Goal: Task Accomplishment & Management: Complete application form

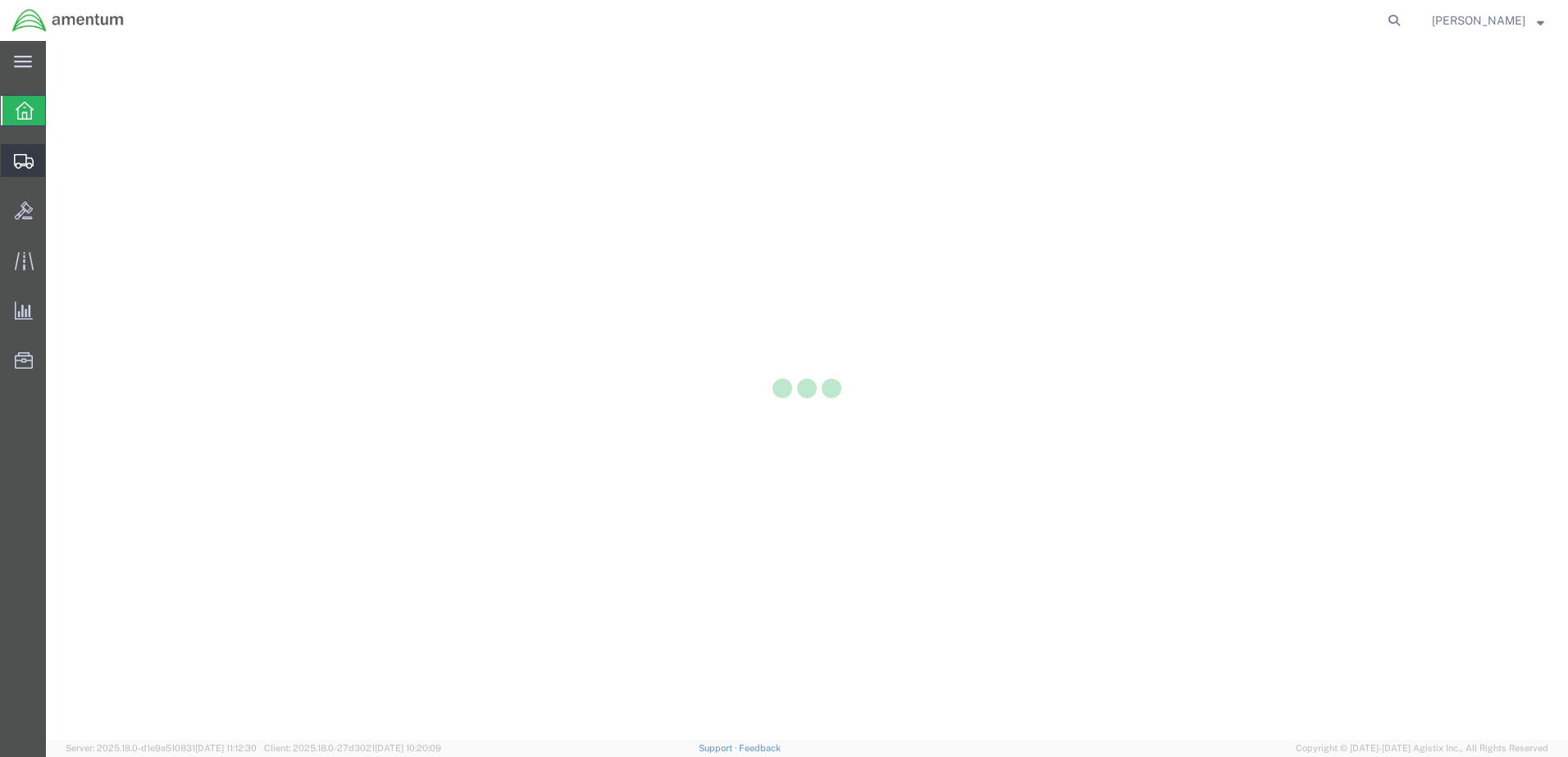
click at [16, 164] on icon at bounding box center [23, 161] width 19 height 15
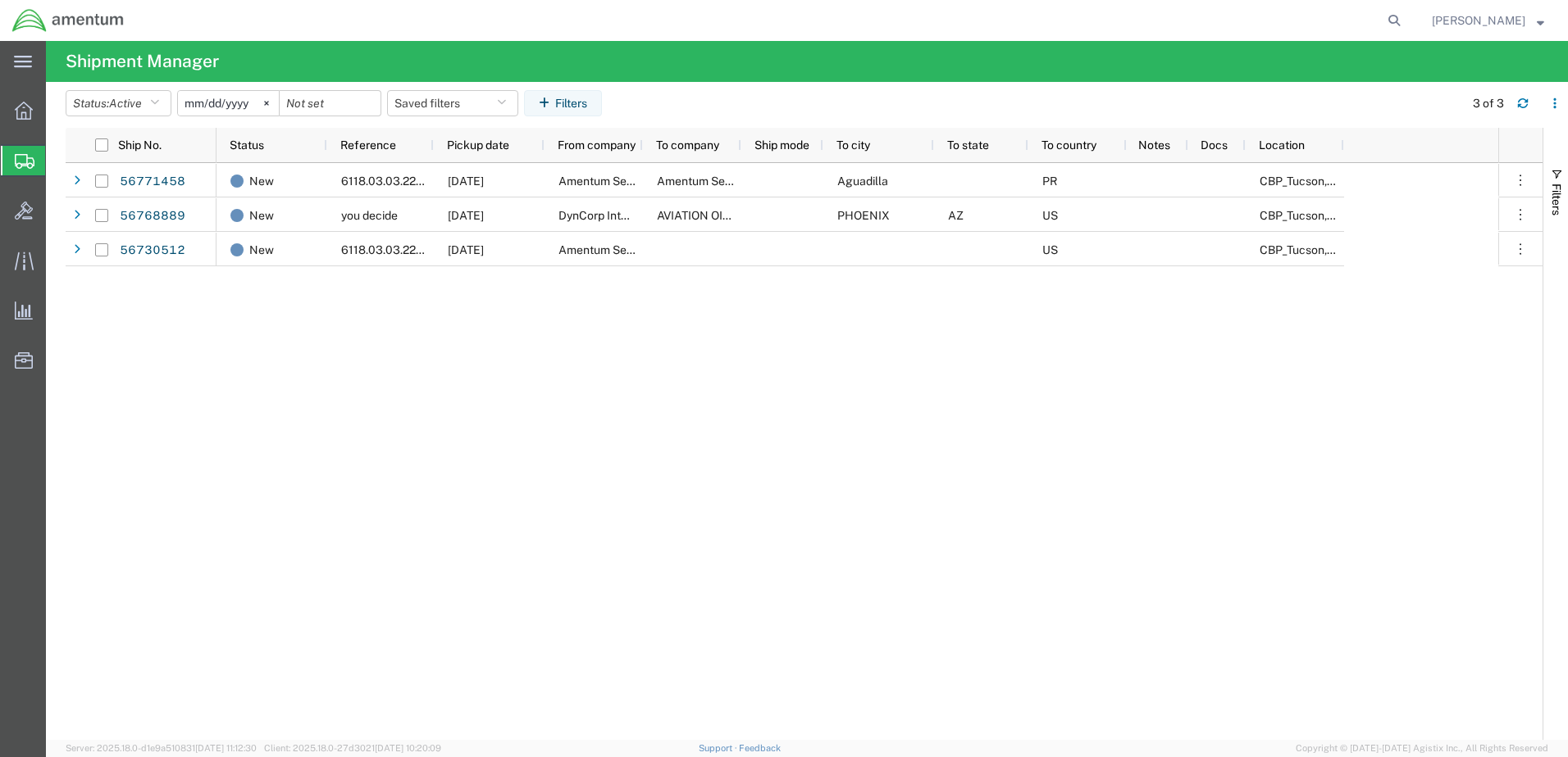
click at [0, 0] on span "Create from Template" at bounding box center [0, 0] width 0 height 0
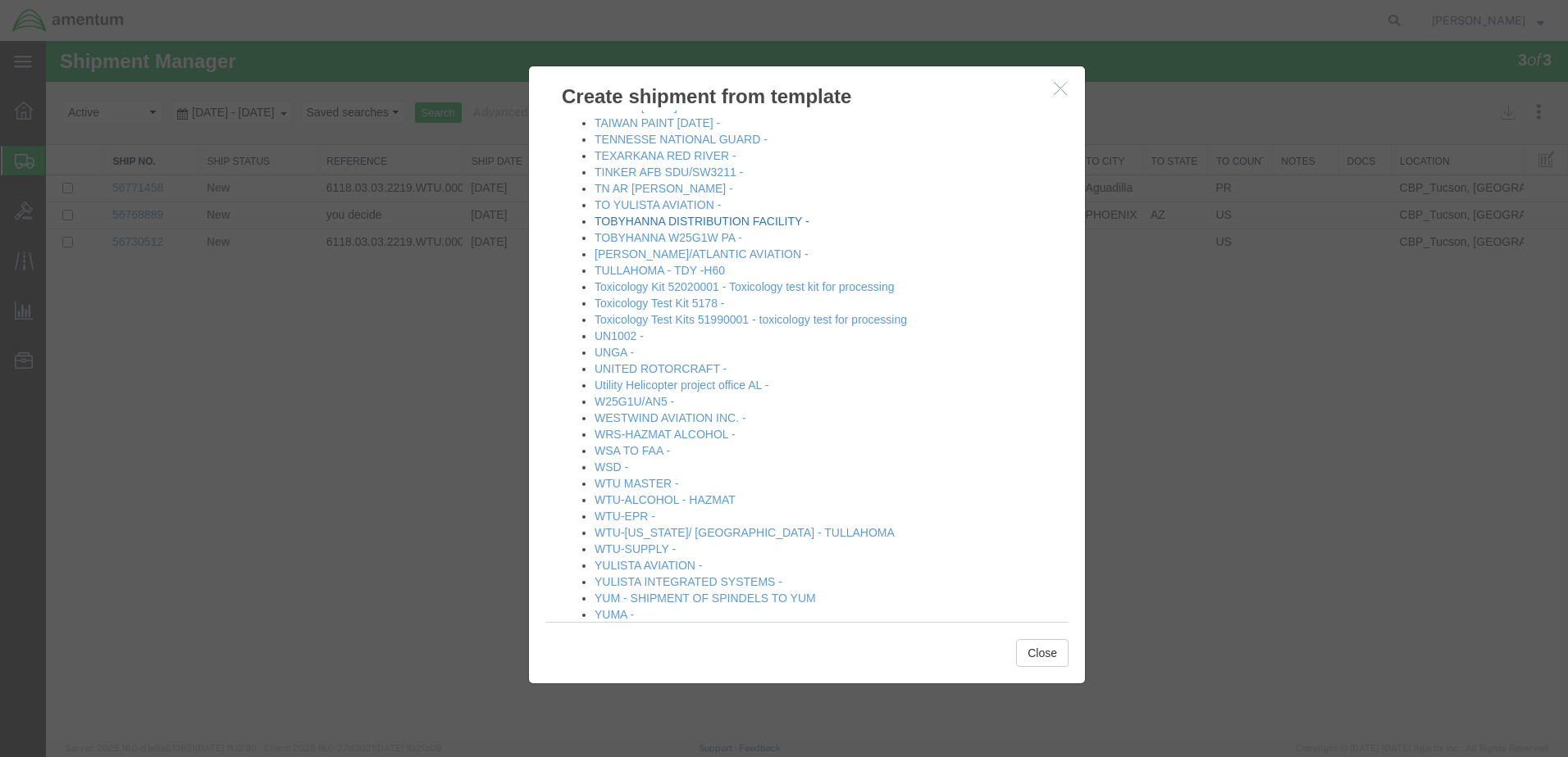
scroll to position [1927, 0]
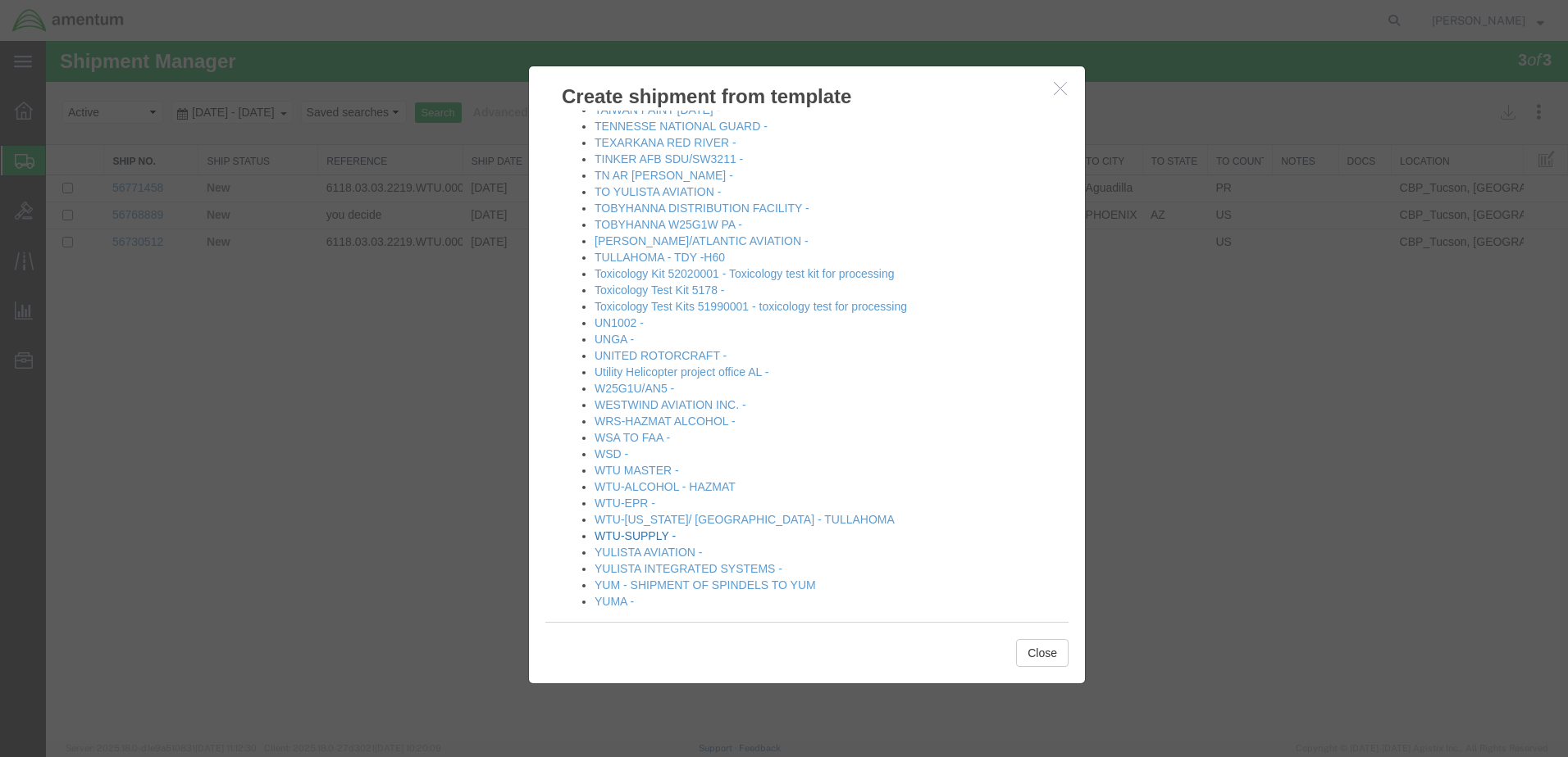
click at [627, 529] on link "WTU-SUPPLY -" at bounding box center [635, 535] width 82 height 13
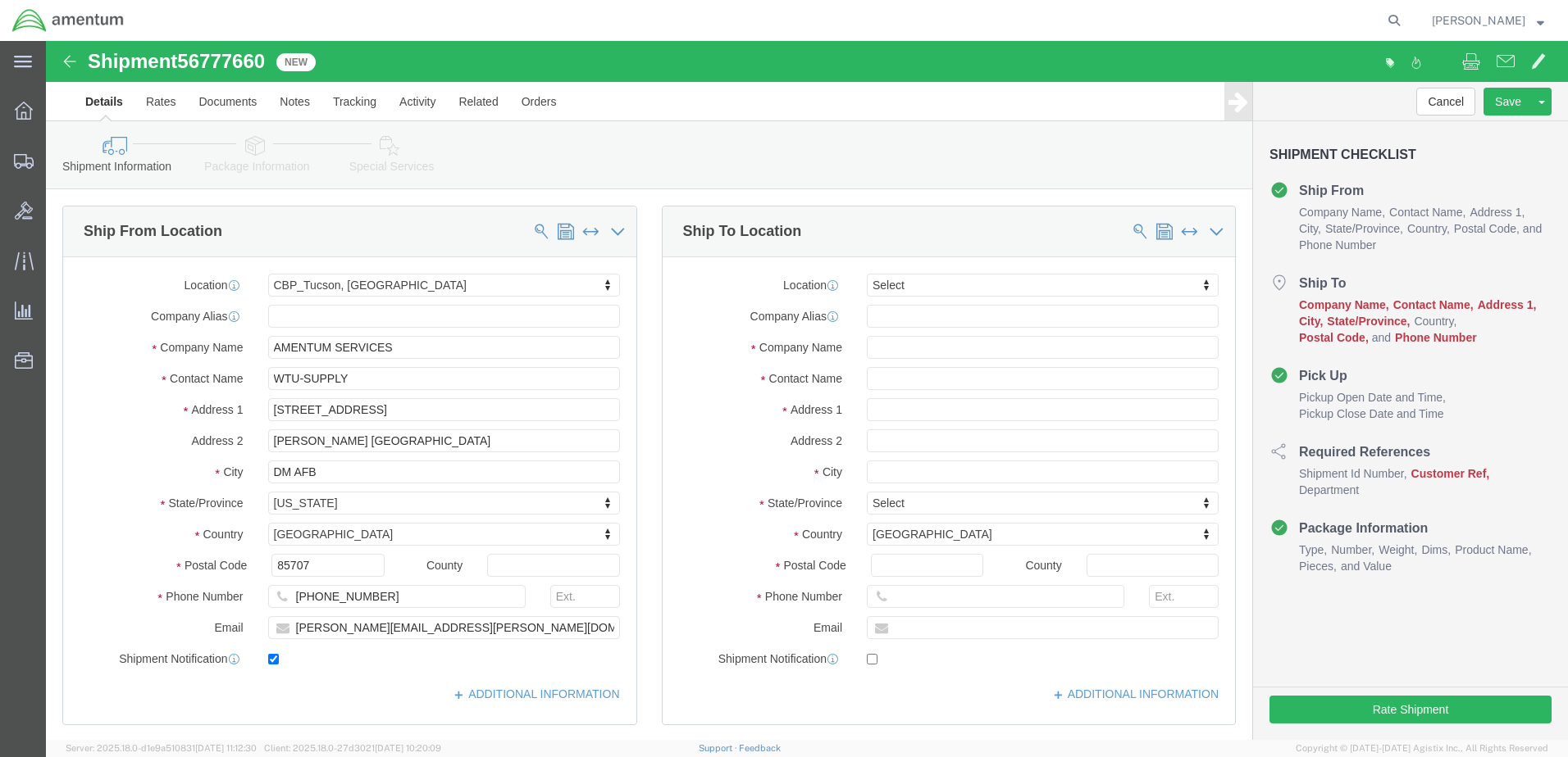
select select "49949"
select select
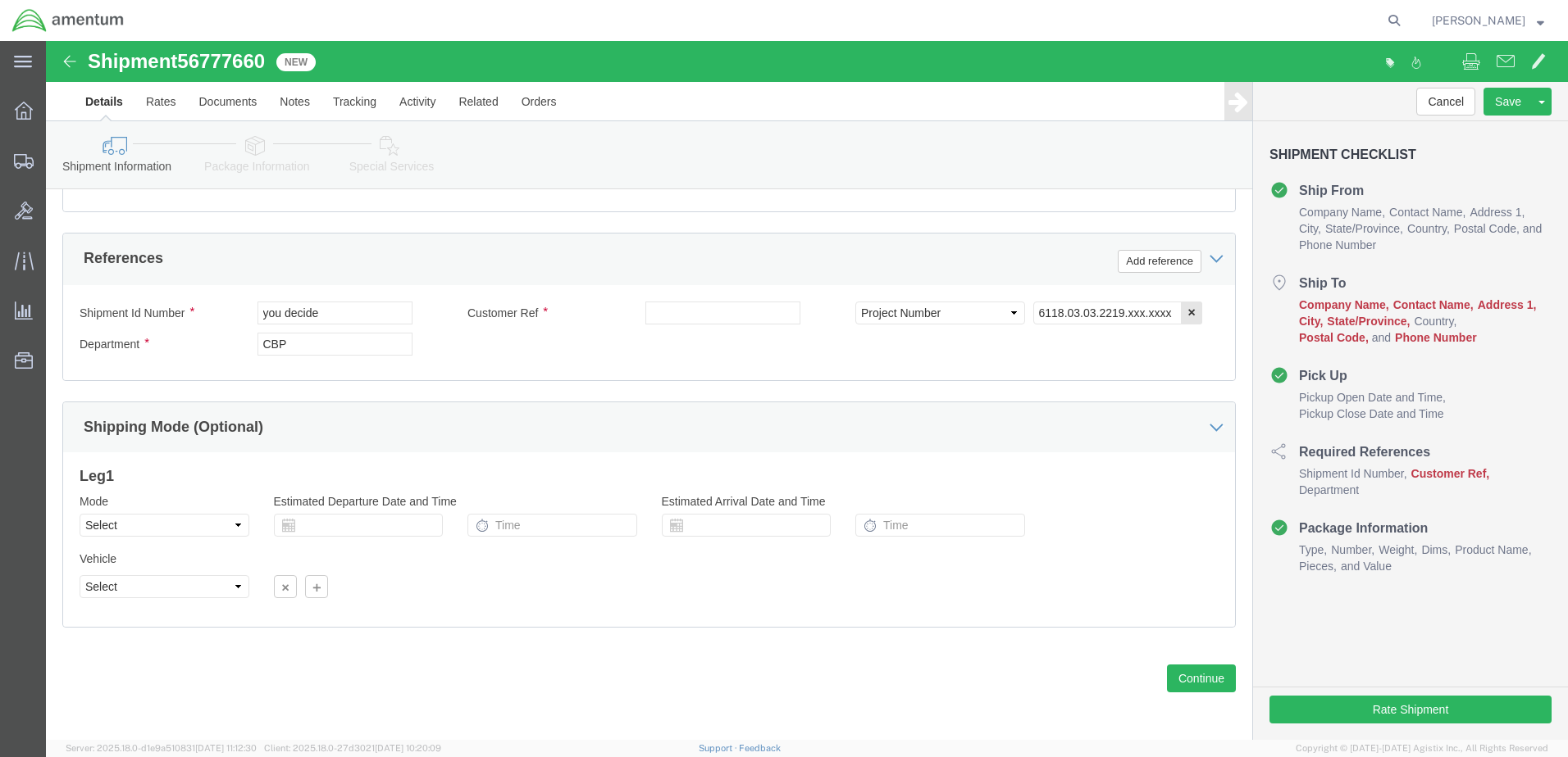
scroll to position [740, 0]
click select "Select Air Less than Truckload Multi-Leg Ocean Freight Rail Small Parcel Truckl…"
click div "Vehicle Select Size Select Container Number Owner Select Shipper Vessel"
click button "Continue"
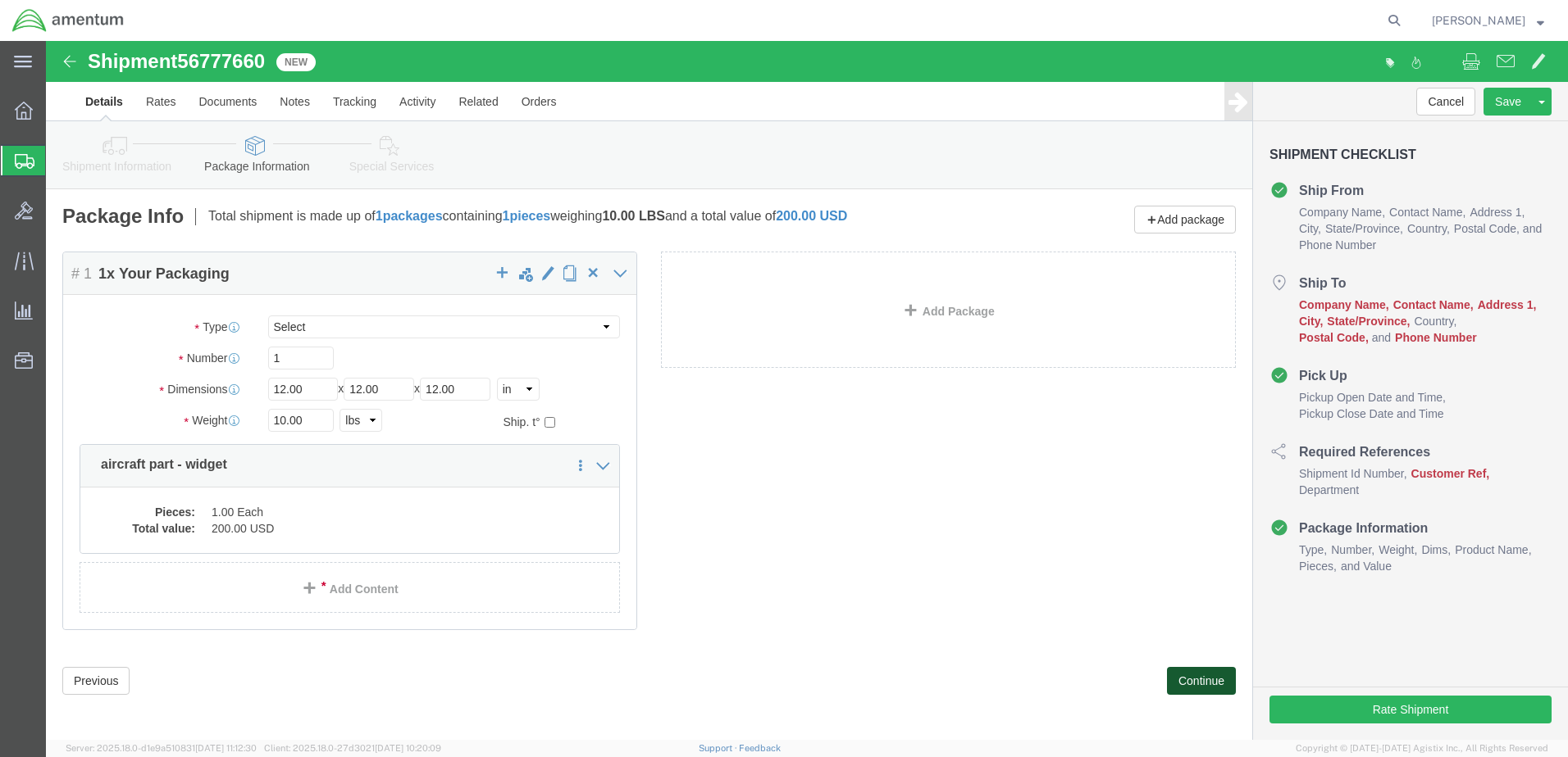
click button "Continue"
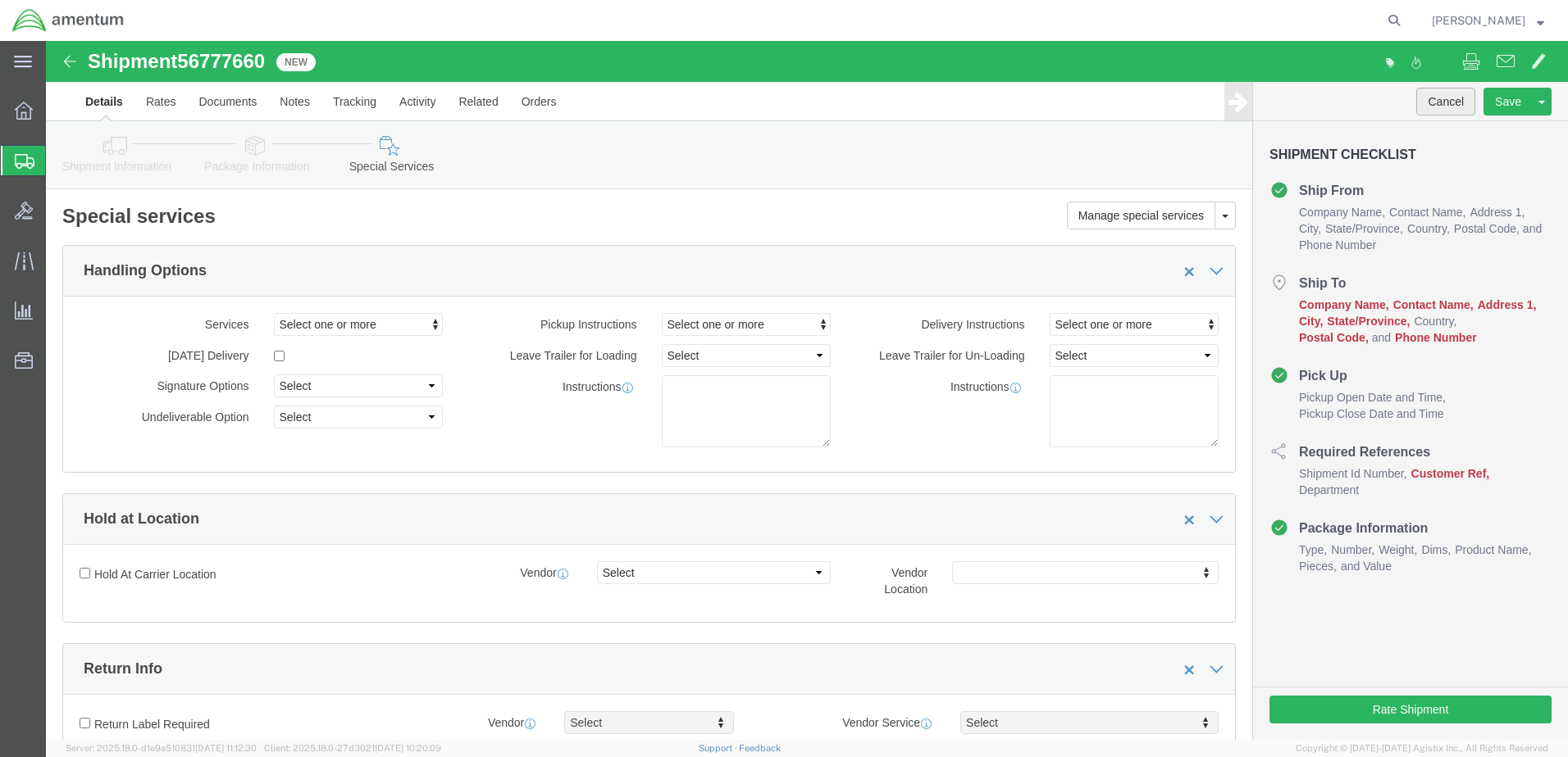
click button "Cancel"
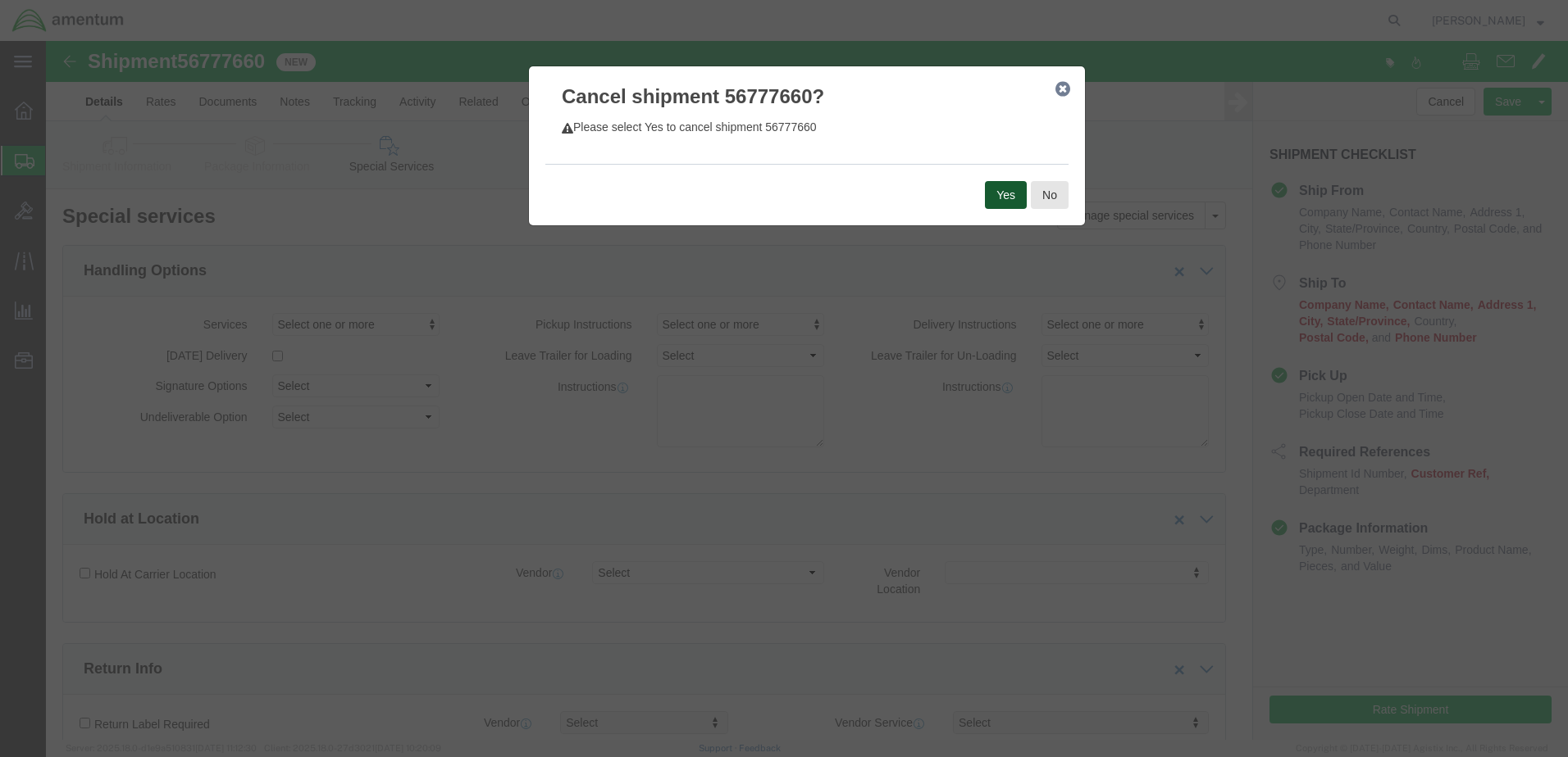
click button "Yes"
